Goal: Task Accomplishment & Management: Manage account settings

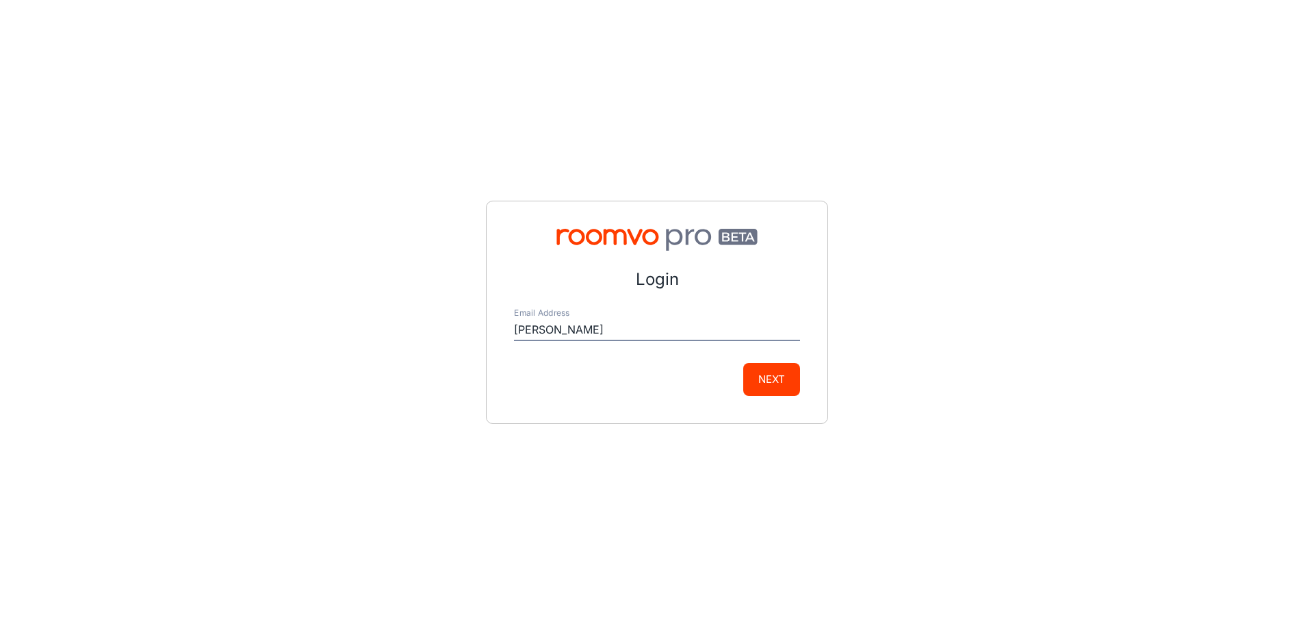
type input "[PERSON_NAME][EMAIL_ADDRESS][PERSON_NAME][DOMAIN_NAME]"
click at [761, 382] on button "Next" at bounding box center [771, 379] width 57 height 33
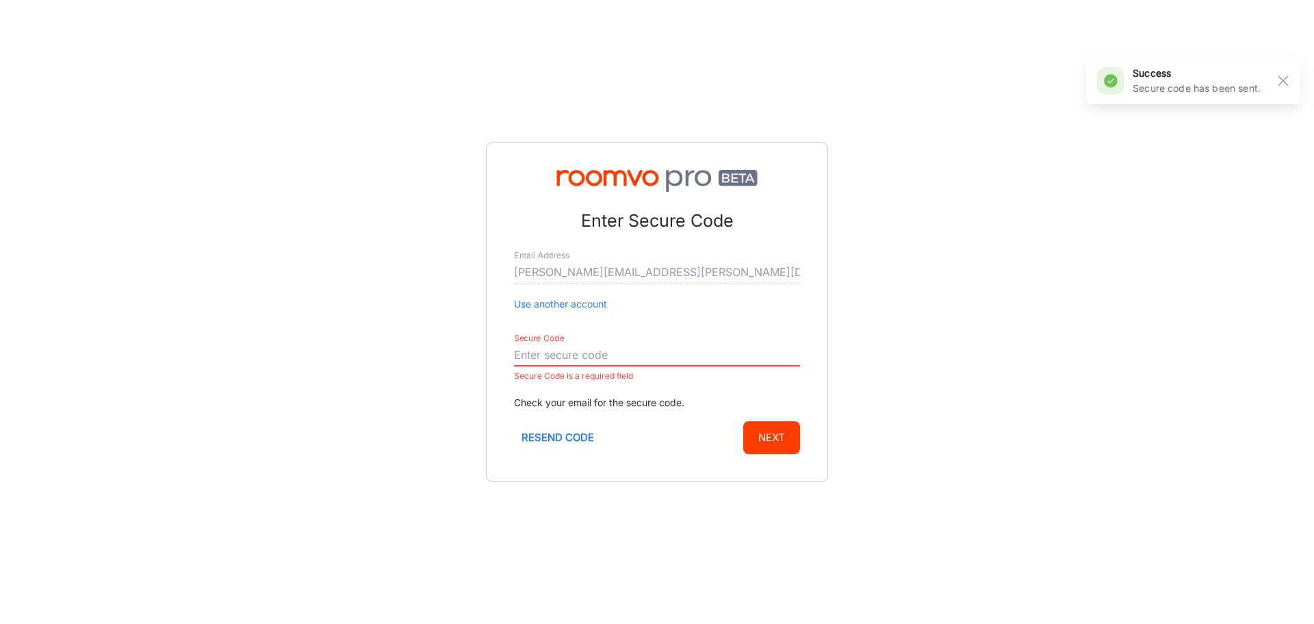
click at [528, 357] on input "Secure Code" at bounding box center [657, 355] width 286 height 22
paste input "991142"
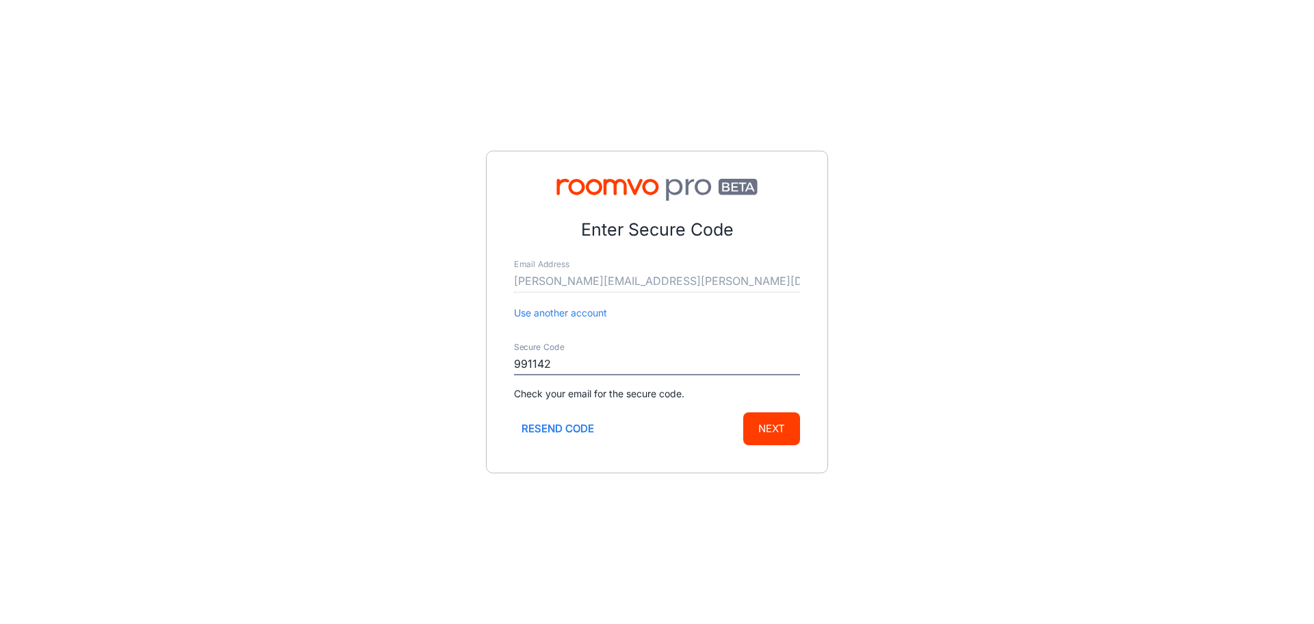
type input "991142"
click at [771, 435] on button "Next" at bounding box center [771, 428] width 57 height 33
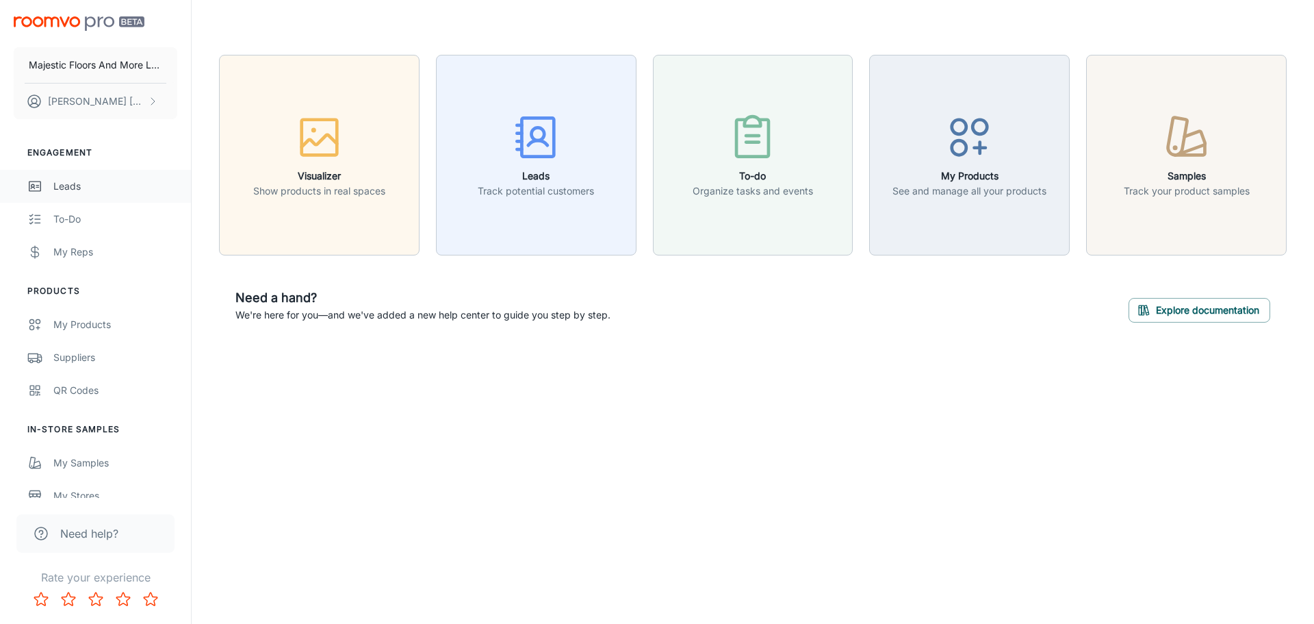
click at [69, 184] on div "Leads" at bounding box center [115, 186] width 124 height 15
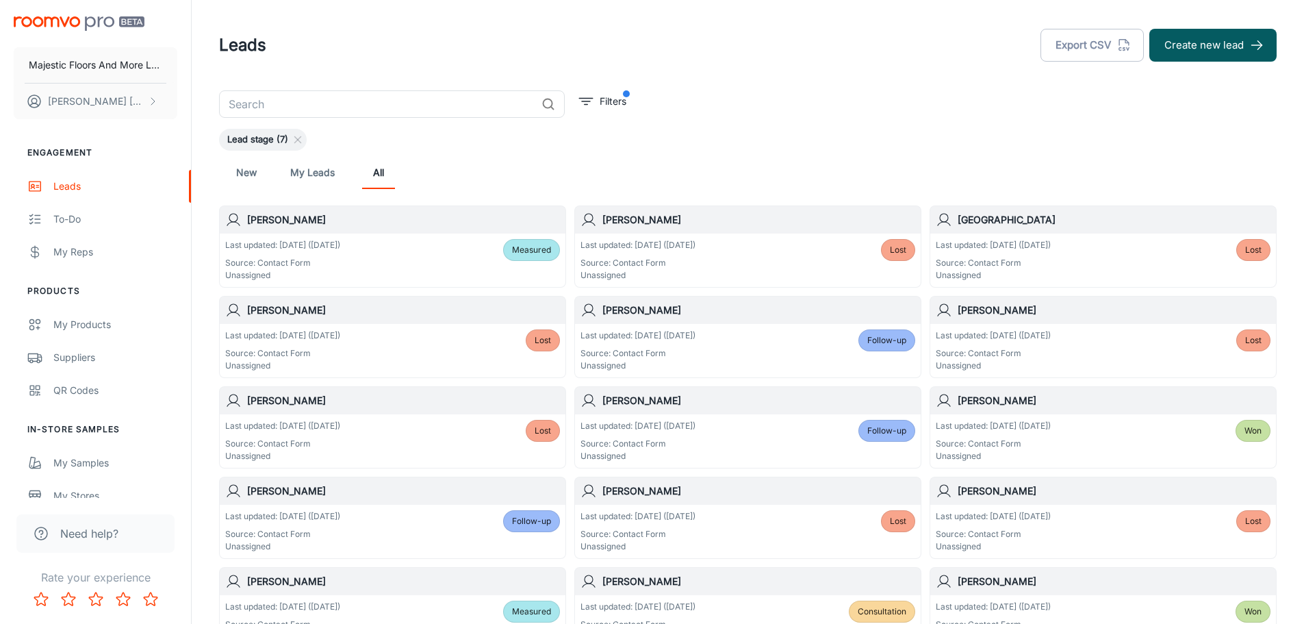
click at [268, 225] on h6 "[PERSON_NAME]" at bounding box center [403, 219] width 313 height 15
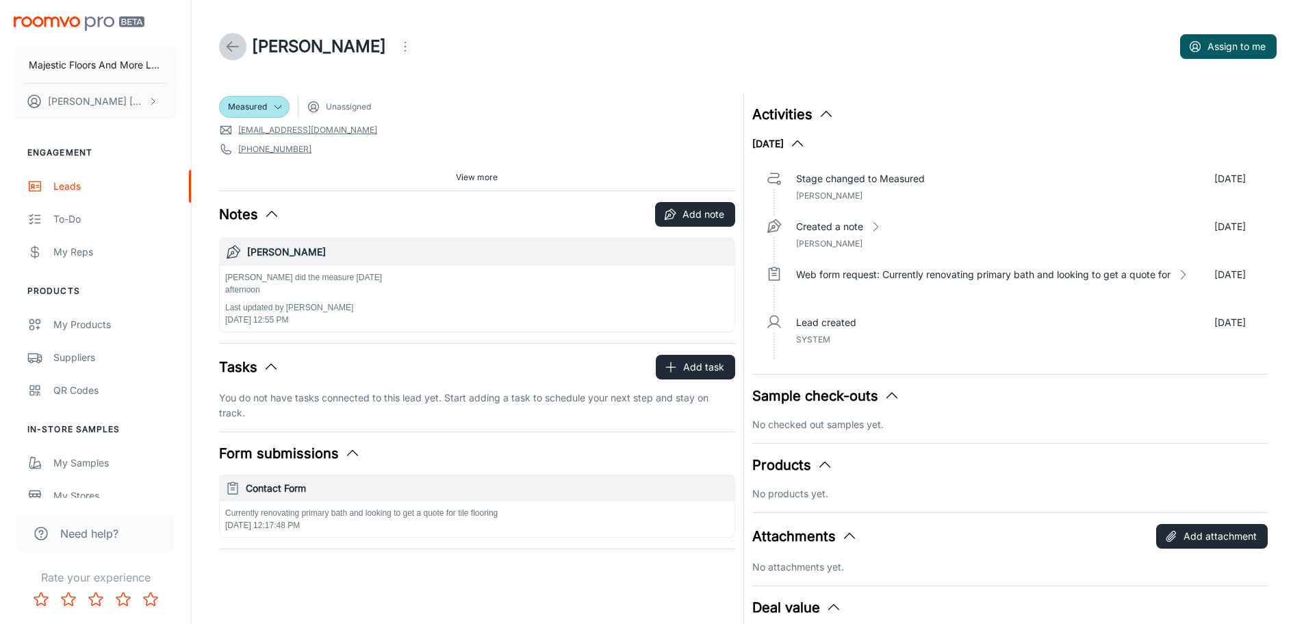
click at [232, 44] on icon at bounding box center [233, 46] width 16 height 16
